Goal: Navigation & Orientation: Understand site structure

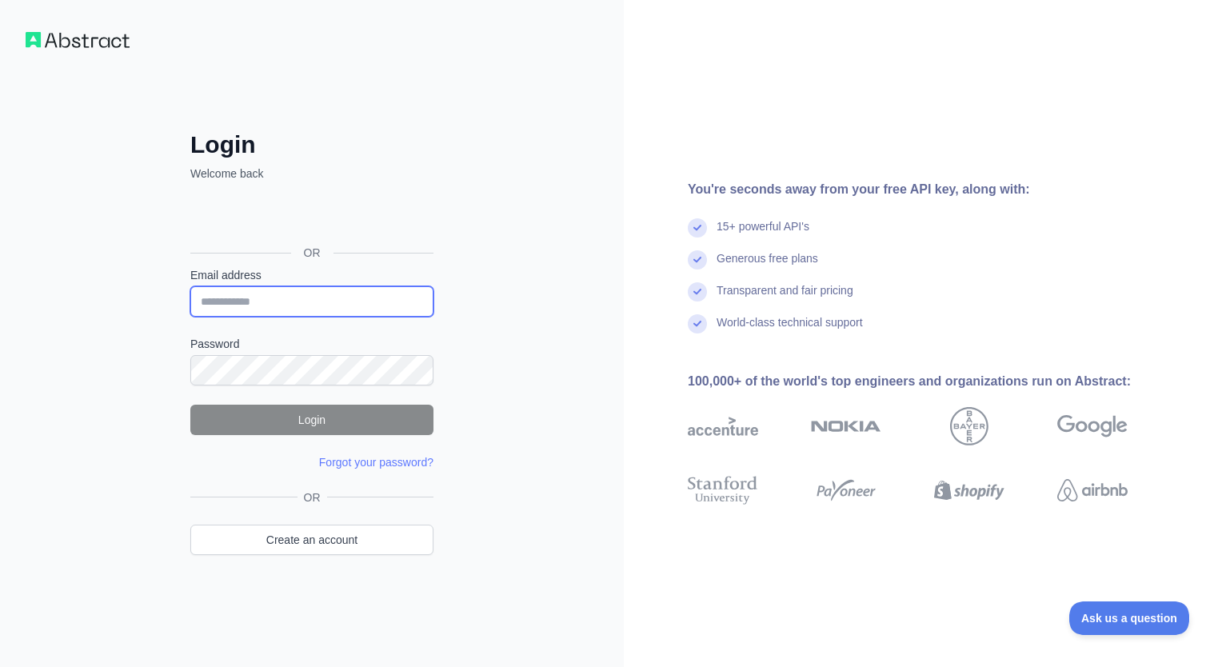
type input "**********"
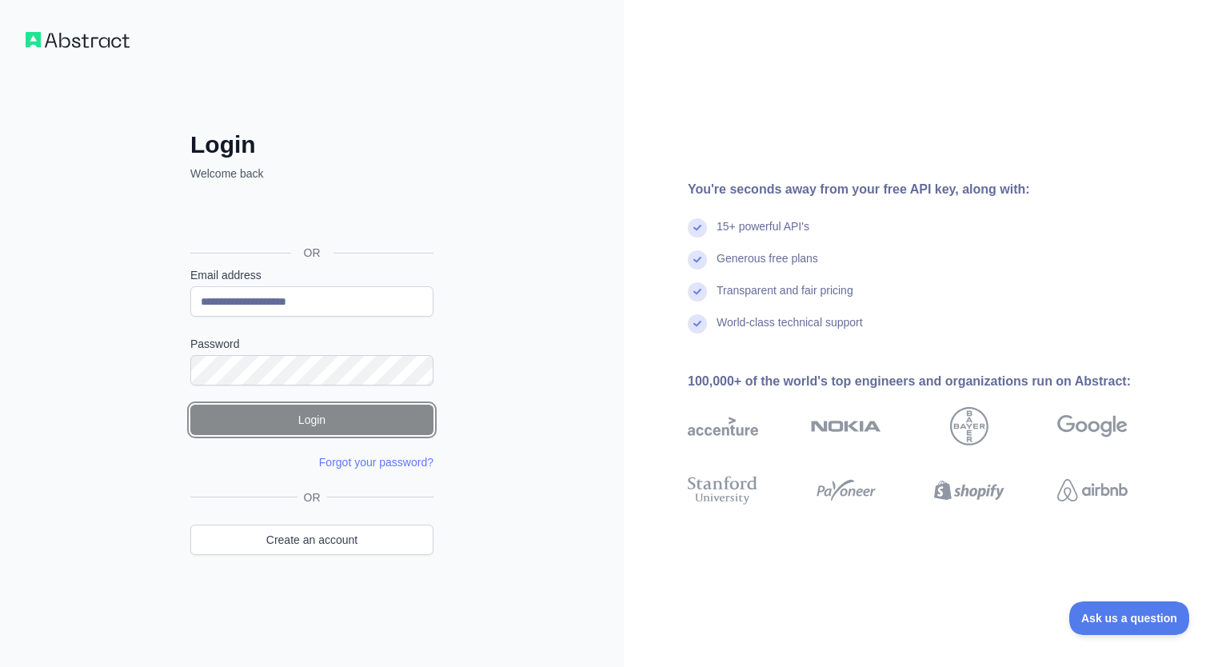
click at [336, 422] on button "Login" at bounding box center [311, 420] width 243 height 30
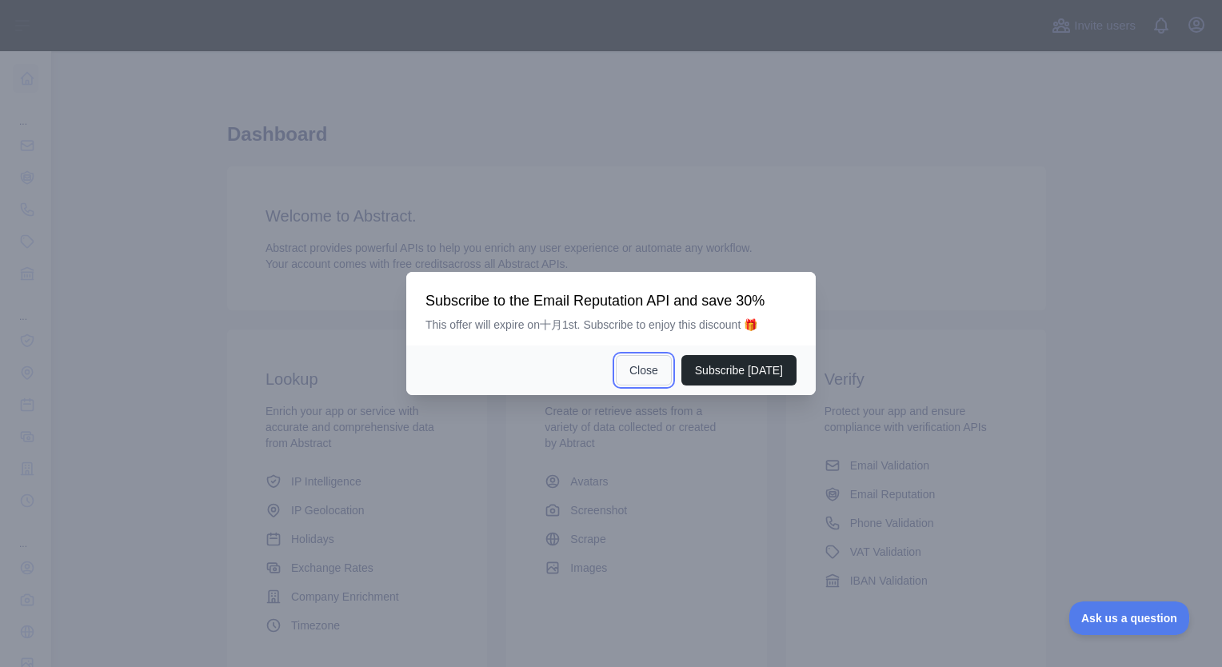
click at [644, 365] on button "Close" at bounding box center [644, 370] width 56 height 30
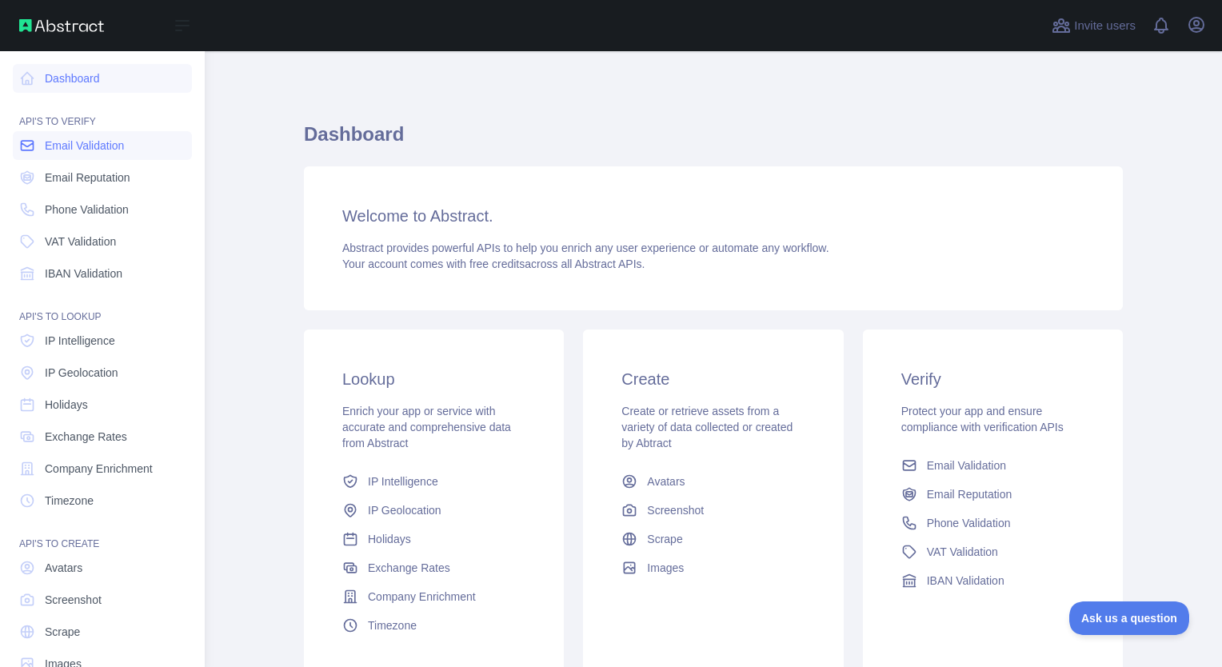
click at [93, 142] on span "Email Validation" at bounding box center [84, 146] width 79 height 16
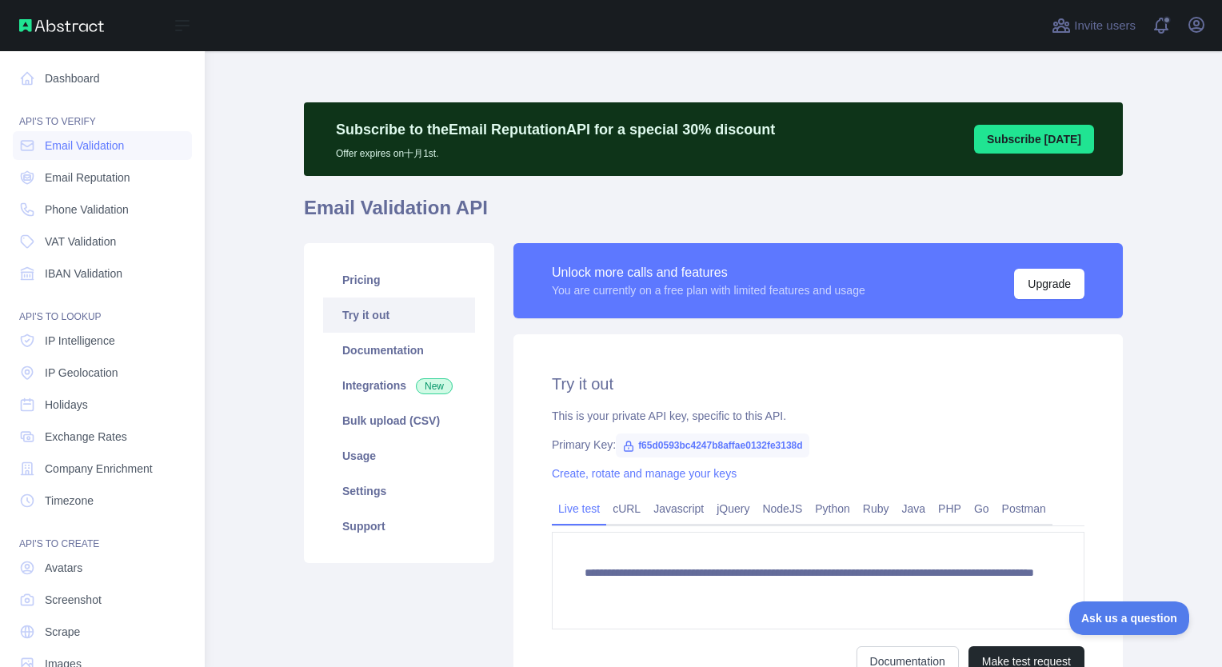
click at [78, 193] on nav "Dashboard API'S TO VERIFY Email Validation Email Reputation Phone Validation VA…" at bounding box center [102, 364] width 179 height 627
click at [89, 183] on span "Email Reputation" at bounding box center [88, 177] width 86 height 16
click at [84, 223] on link "Phone Validation" at bounding box center [102, 209] width 179 height 29
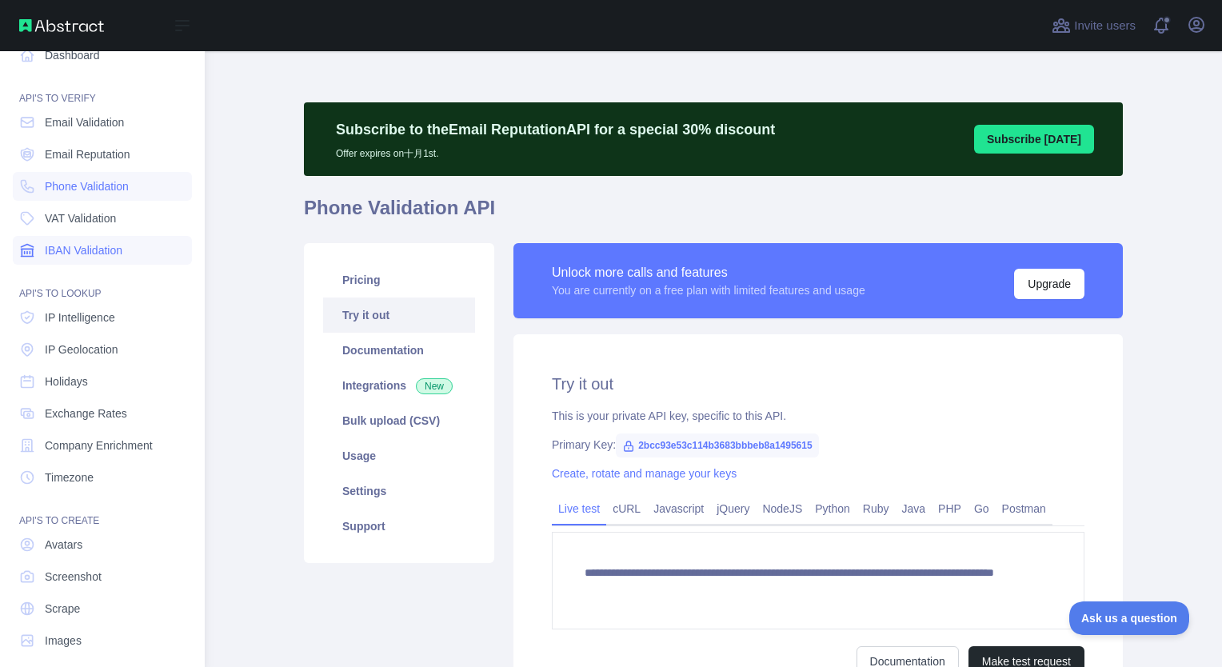
scroll to position [36, 0]
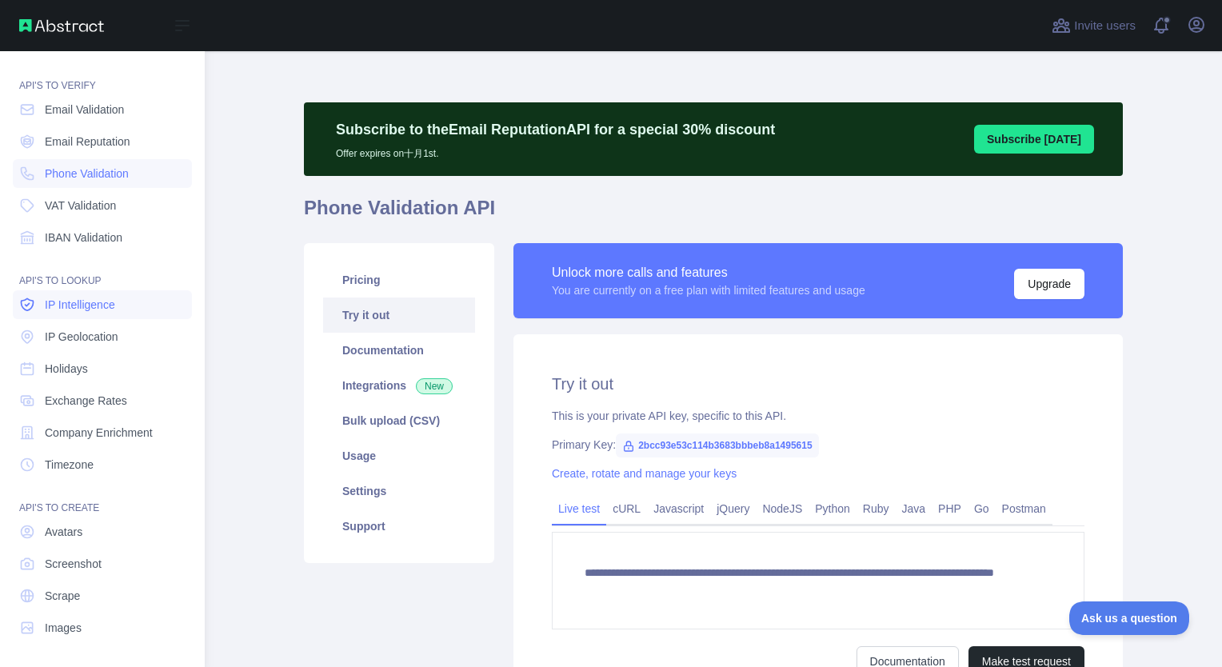
click at [80, 311] on span "IP Intelligence" at bounding box center [80, 305] width 70 height 16
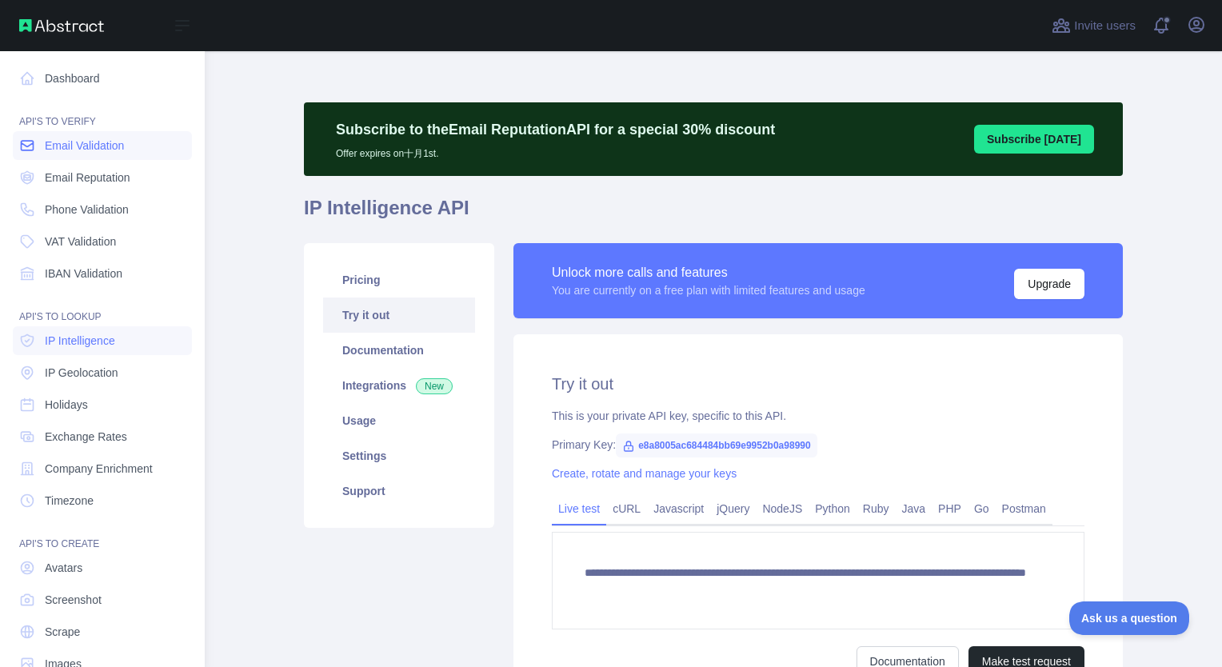
click at [101, 143] on span "Email Validation" at bounding box center [84, 146] width 79 height 16
